Goal: Task Accomplishment & Management: Manage account settings

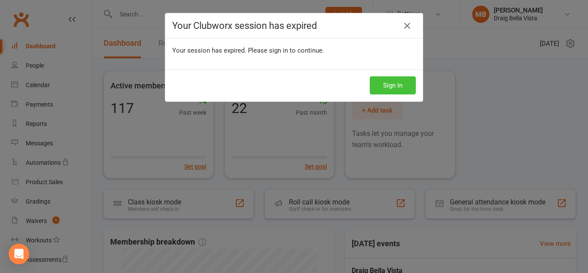
click at [394, 82] on button "Sign In" at bounding box center [393, 85] width 46 height 18
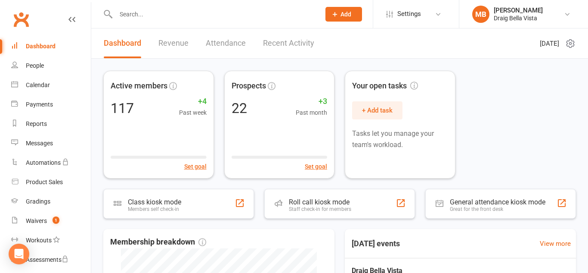
click at [138, 17] on input "text" at bounding box center [213, 14] width 201 height 12
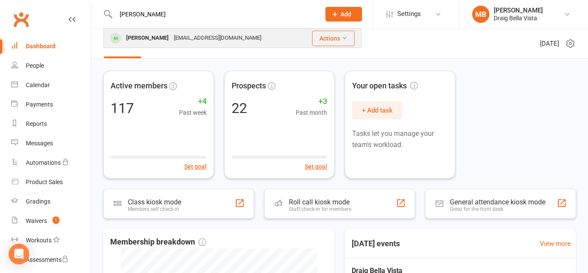
type input "[PERSON_NAME]"
click at [144, 40] on div "[PERSON_NAME]" at bounding box center [148, 38] width 48 height 12
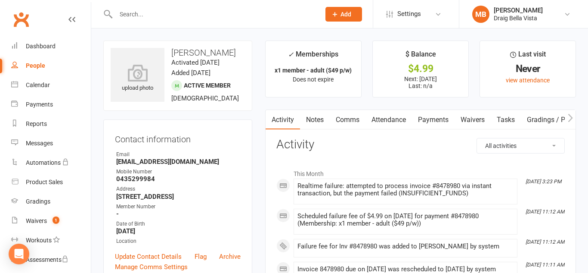
click at [428, 120] on link "Payments" at bounding box center [433, 120] width 43 height 20
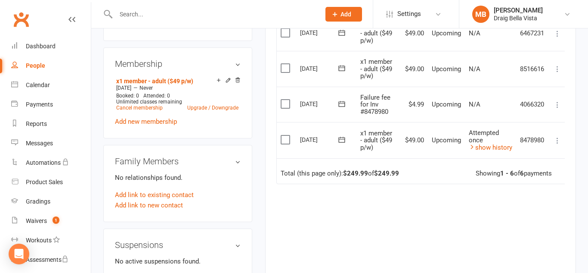
scroll to position [322, 0]
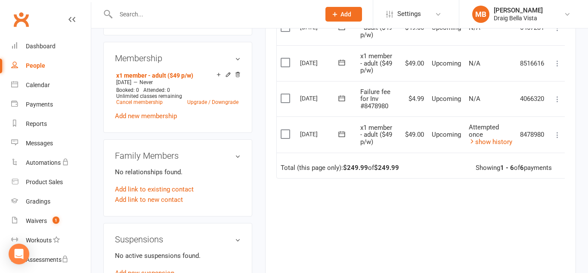
click at [561, 137] on icon at bounding box center [557, 134] width 9 height 9
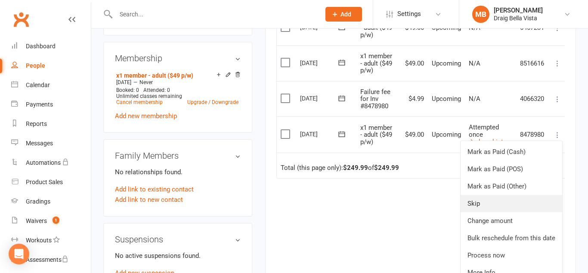
scroll to position [11, 0]
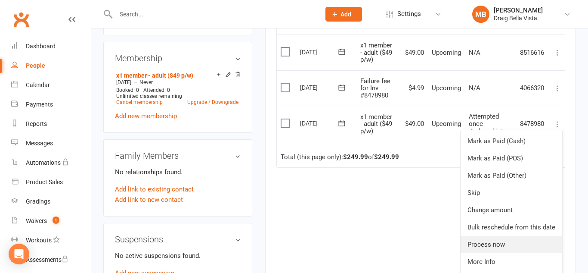
click at [502, 242] on link "Process now" at bounding box center [512, 244] width 102 height 17
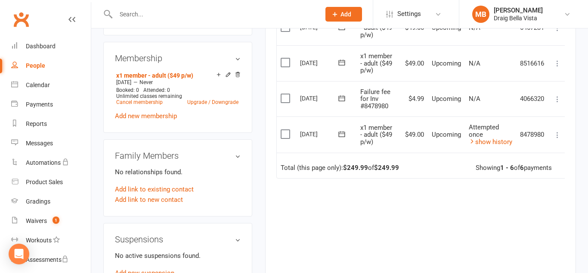
scroll to position [0, 0]
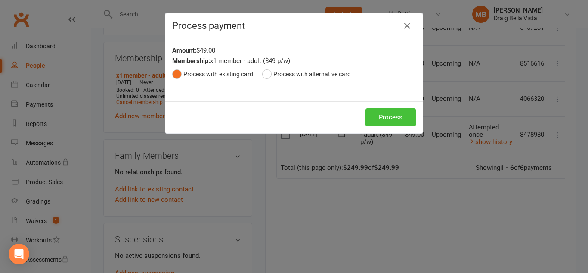
click at [403, 121] on button "Process" at bounding box center [391, 117] width 50 height 18
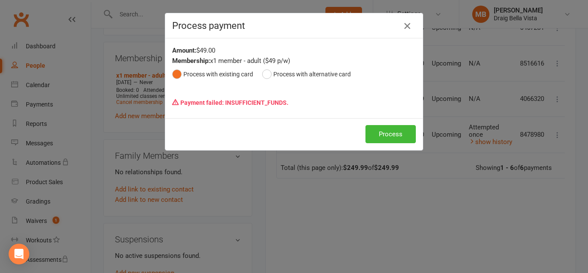
click at [407, 28] on icon "button" at bounding box center [407, 26] width 10 height 10
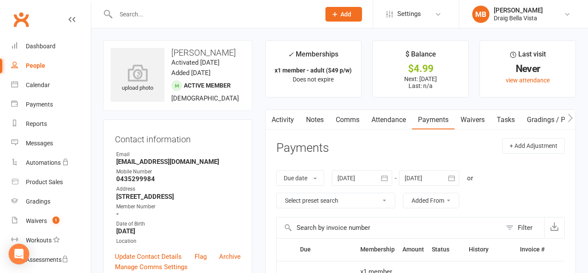
scroll to position [1, 0]
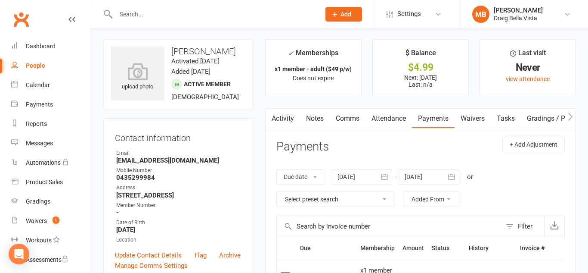
click at [40, 20] on div "Clubworx" at bounding box center [45, 25] width 91 height 32
click at [146, 8] on input "text" at bounding box center [213, 14] width 201 height 12
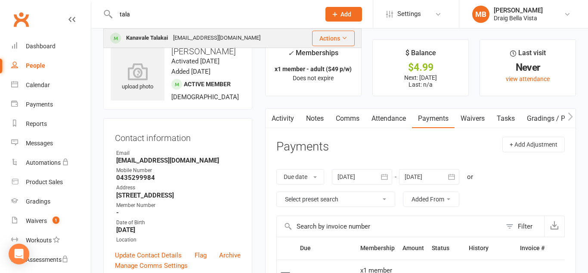
type input "tala"
click at [152, 39] on div "Kanavale Talakai" at bounding box center [147, 38] width 47 height 12
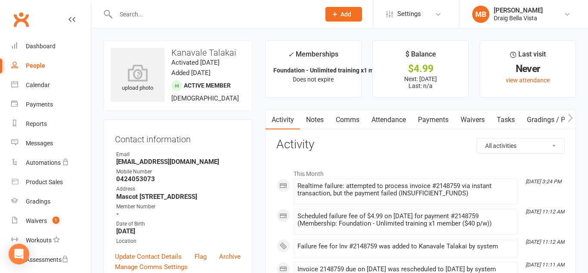
click at [434, 122] on link "Payments" at bounding box center [433, 120] width 43 height 20
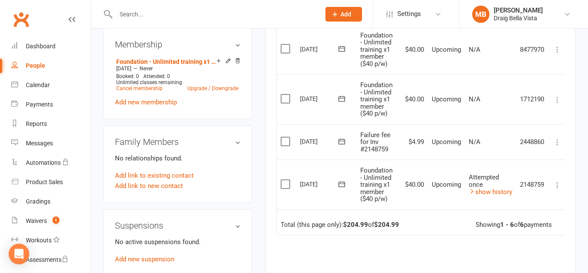
scroll to position [338, 0]
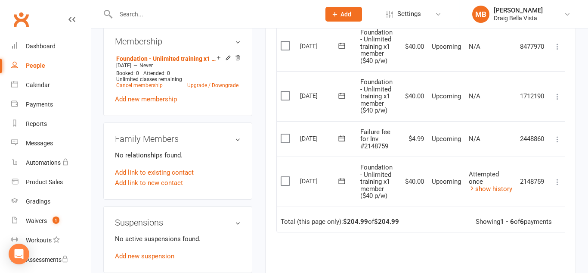
click at [558, 182] on icon at bounding box center [557, 181] width 9 height 9
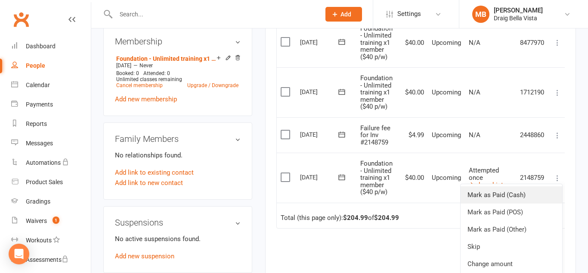
scroll to position [1, 0]
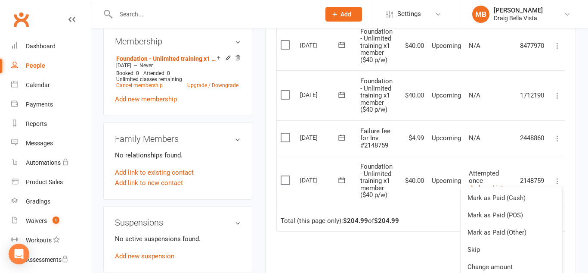
click at [437, 249] on div "Due Contact Membership Amount Status History Invoice # Select this [DATE] Kanav…" at bounding box center [420, 121] width 289 height 444
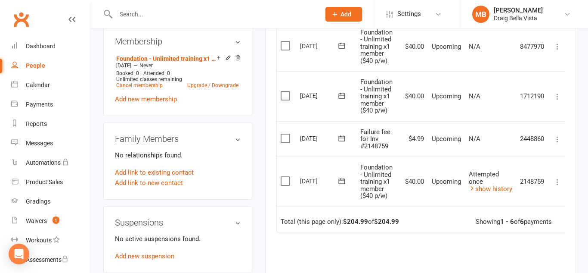
click at [555, 184] on icon at bounding box center [557, 181] width 9 height 9
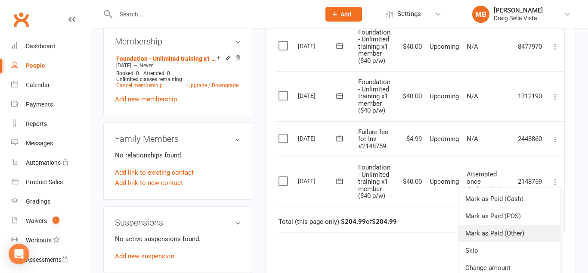
scroll to position [4, 3]
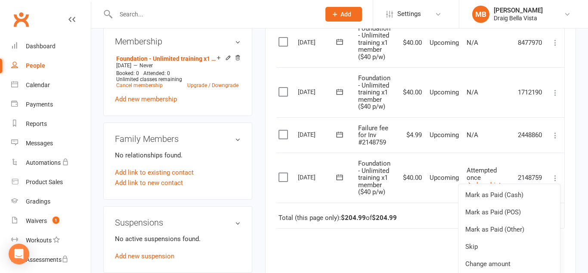
click at [372, 244] on div "Due Contact Membership Amount Status History Invoice # Select this [DATE] Kanav…" at bounding box center [420, 121] width 289 height 444
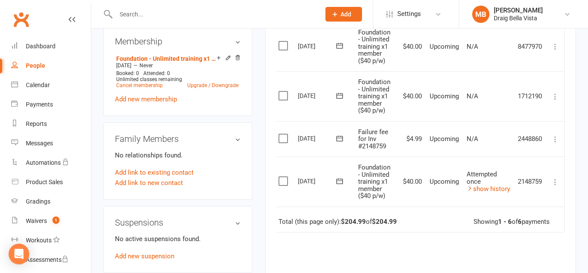
scroll to position [0, 3]
click at [470, 187] on icon at bounding box center [470, 188] width 6 height 6
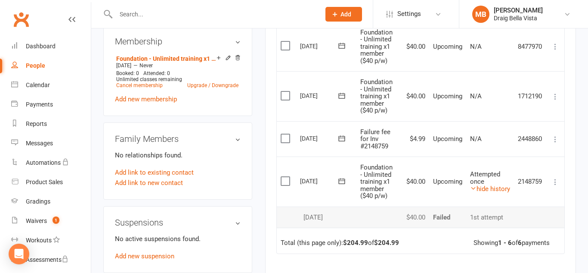
click at [554, 185] on icon at bounding box center [555, 181] width 9 height 9
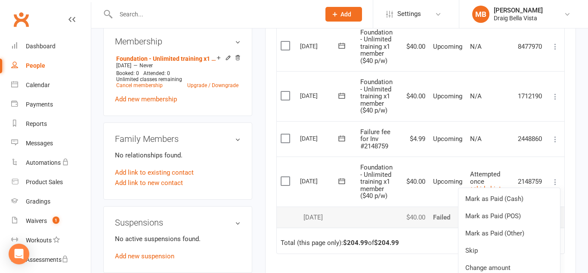
click at [302, 218] on div "[DATE]" at bounding box center [326, 217] width 53 height 7
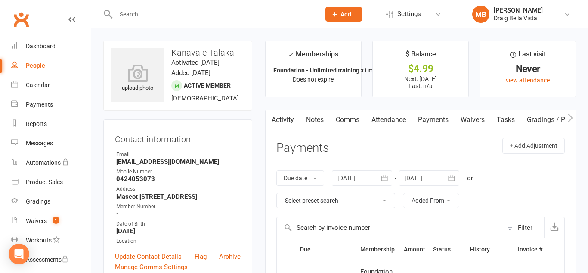
scroll to position [2, 0]
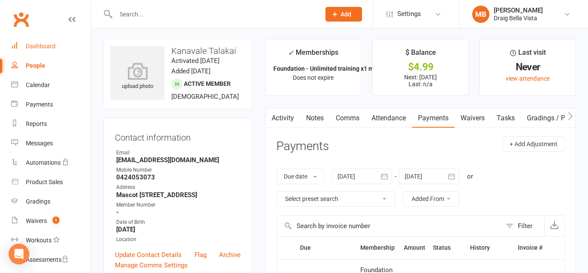
click at [40, 45] on div "Dashboard" at bounding box center [41, 46] width 30 height 7
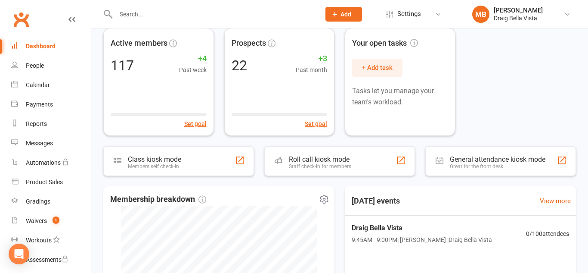
scroll to position [44, 0]
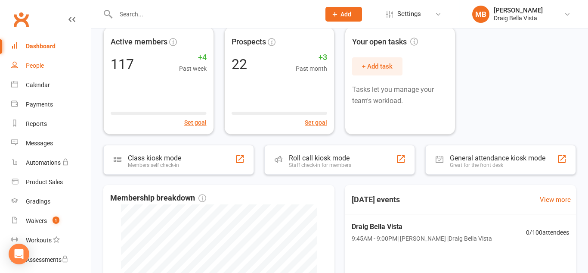
click at [22, 69] on link "People" at bounding box center [51, 65] width 80 height 19
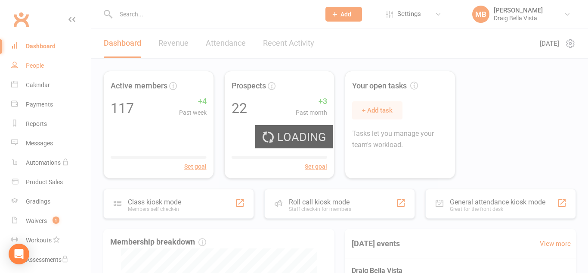
select select "100"
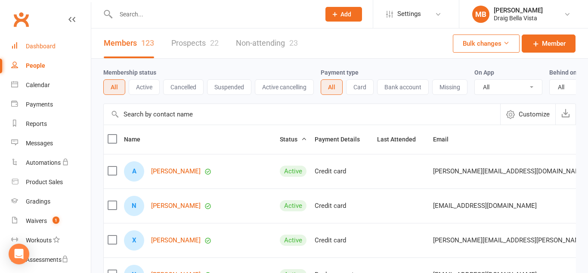
click at [47, 47] on div "Dashboard" at bounding box center [41, 46] width 30 height 7
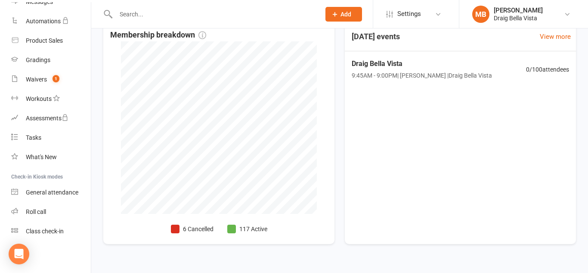
scroll to position [205, 0]
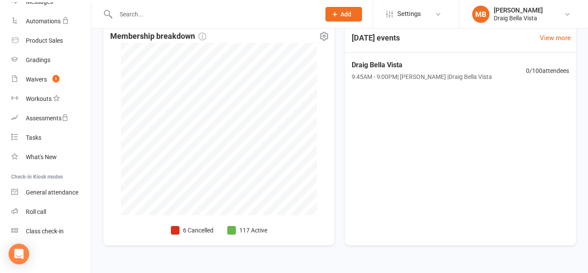
click at [186, 230] on li "6 Cancelled" at bounding box center [192, 229] width 43 height 9
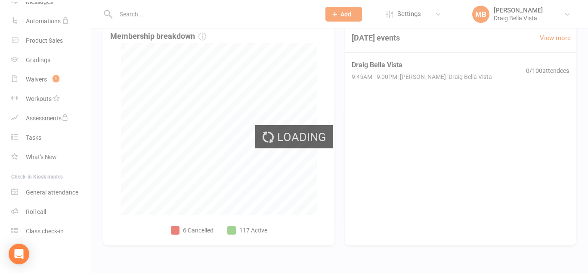
select select "no_trial"
select select "100"
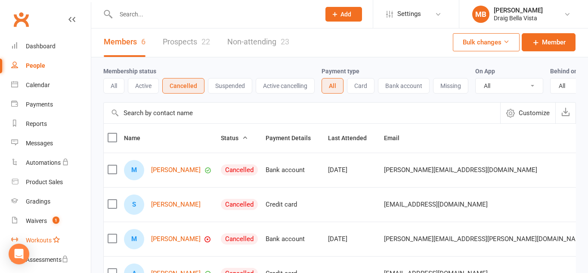
scroll to position [2, 0]
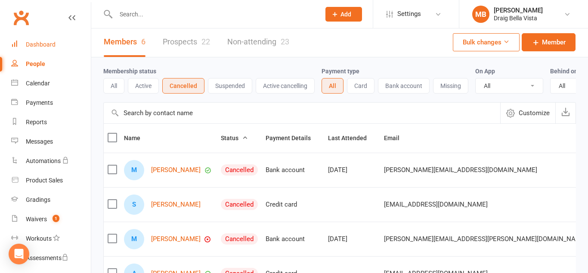
click at [53, 47] on div "Dashboard" at bounding box center [41, 44] width 30 height 7
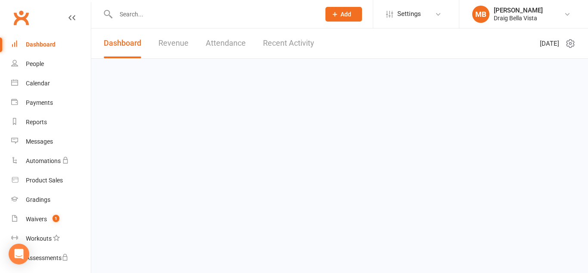
click at [53, 47] on div "Dashboard" at bounding box center [41, 44] width 30 height 7
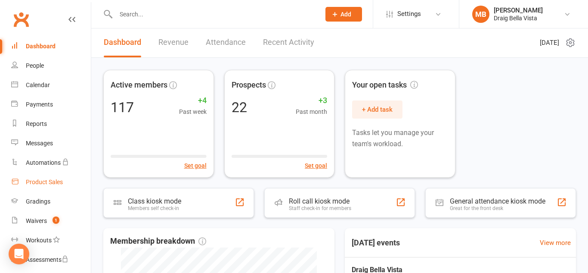
scroll to position [2, 0]
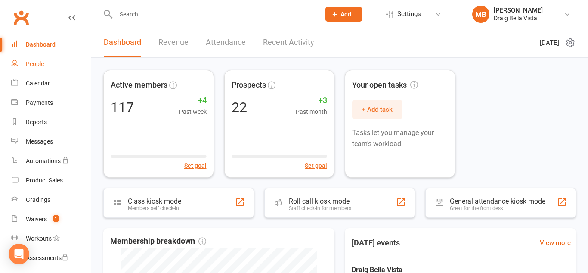
click at [39, 63] on div "People" at bounding box center [35, 63] width 18 height 7
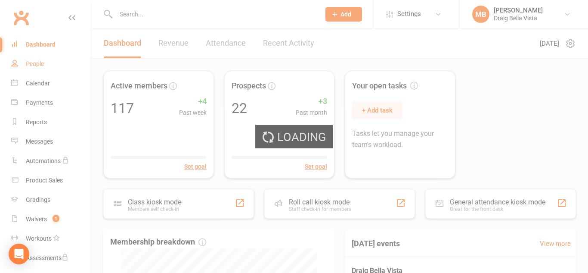
select select "100"
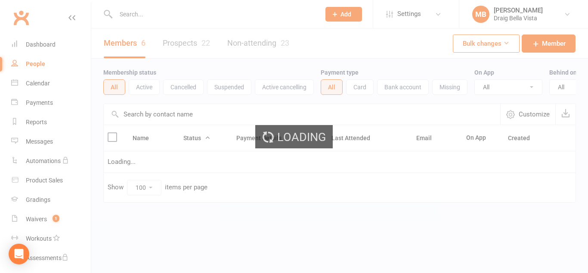
click at [42, 55] on link "People" at bounding box center [51, 63] width 80 height 19
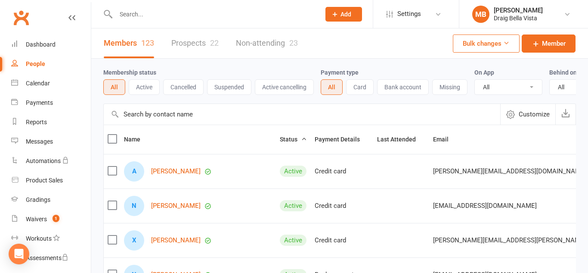
click at [205, 48] on link "Prospects 22" at bounding box center [194, 43] width 47 height 30
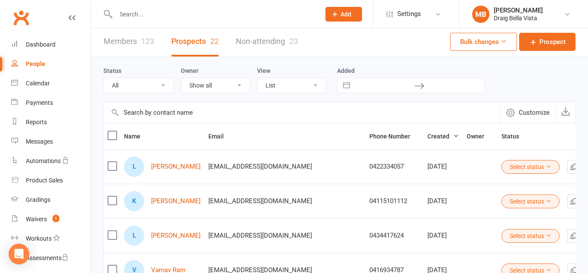
scroll to position [1, 0]
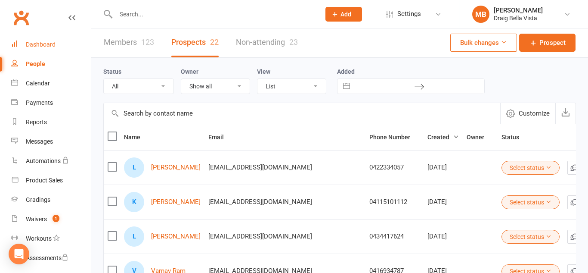
click at [35, 47] on div "Dashboard" at bounding box center [41, 44] width 30 height 7
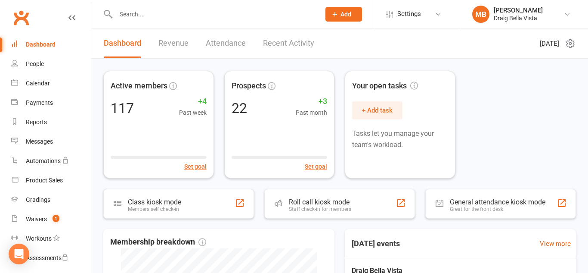
click at [41, 11] on div "Clubworx" at bounding box center [45, 23] width 91 height 32
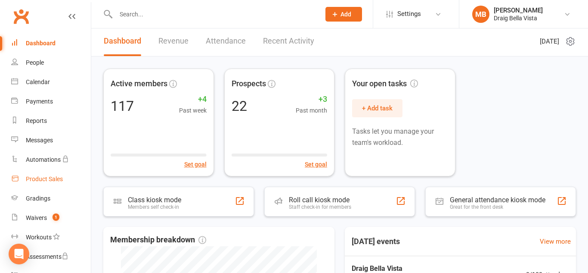
scroll to position [3, 0]
